Goal: Find specific page/section: Find specific page/section

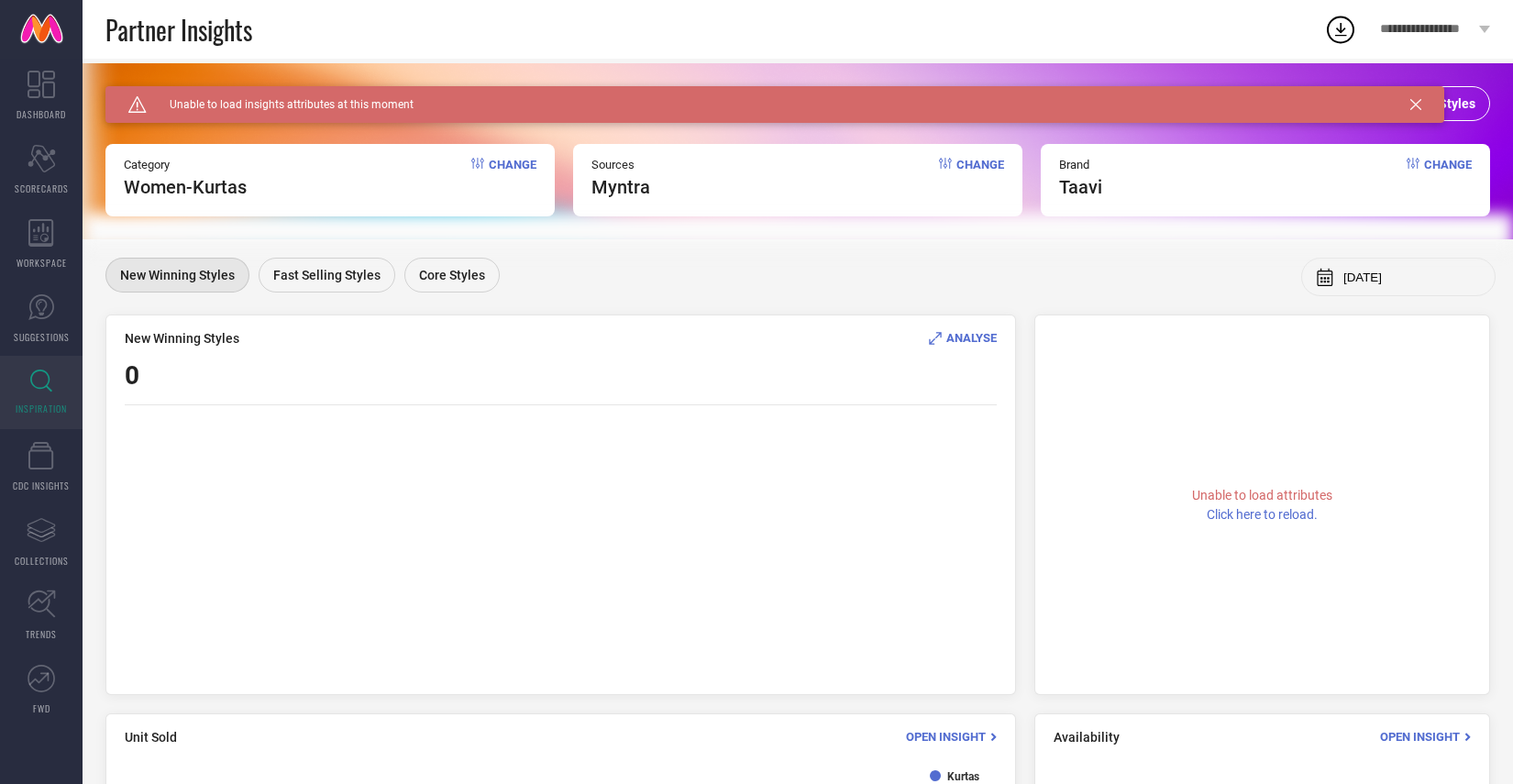
click at [1418, 104] on icon at bounding box center [1416, 105] width 11 height 11
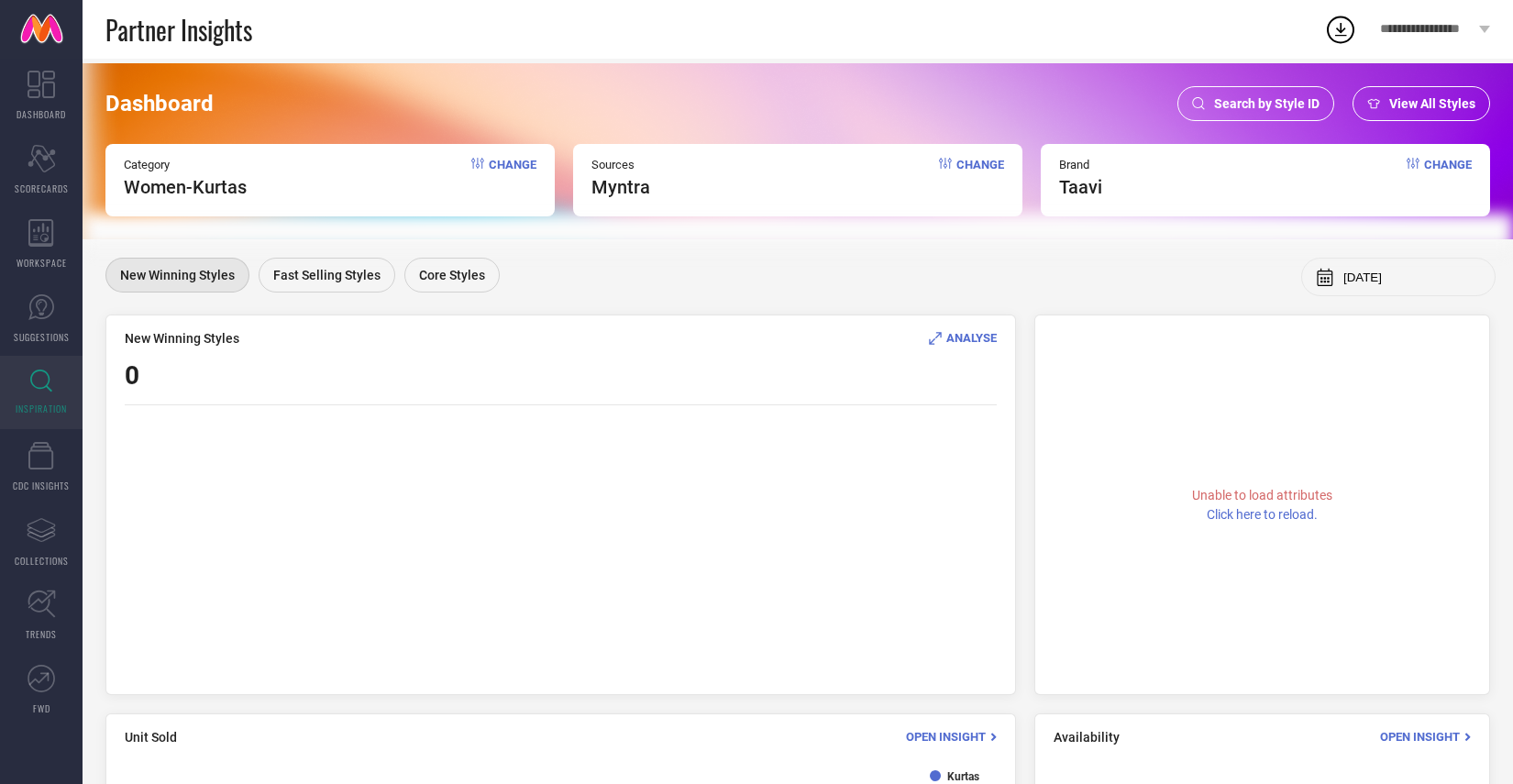
click at [1310, 103] on span "Search by Style ID" at bounding box center [1266, 104] width 105 height 15
click at [1310, 103] on div "Dashboard Search by Style ID View All Styles Category Women-Kurtas Change Sourc…" at bounding box center [797, 581] width 1430 height 1045
